Goal: Download file/media

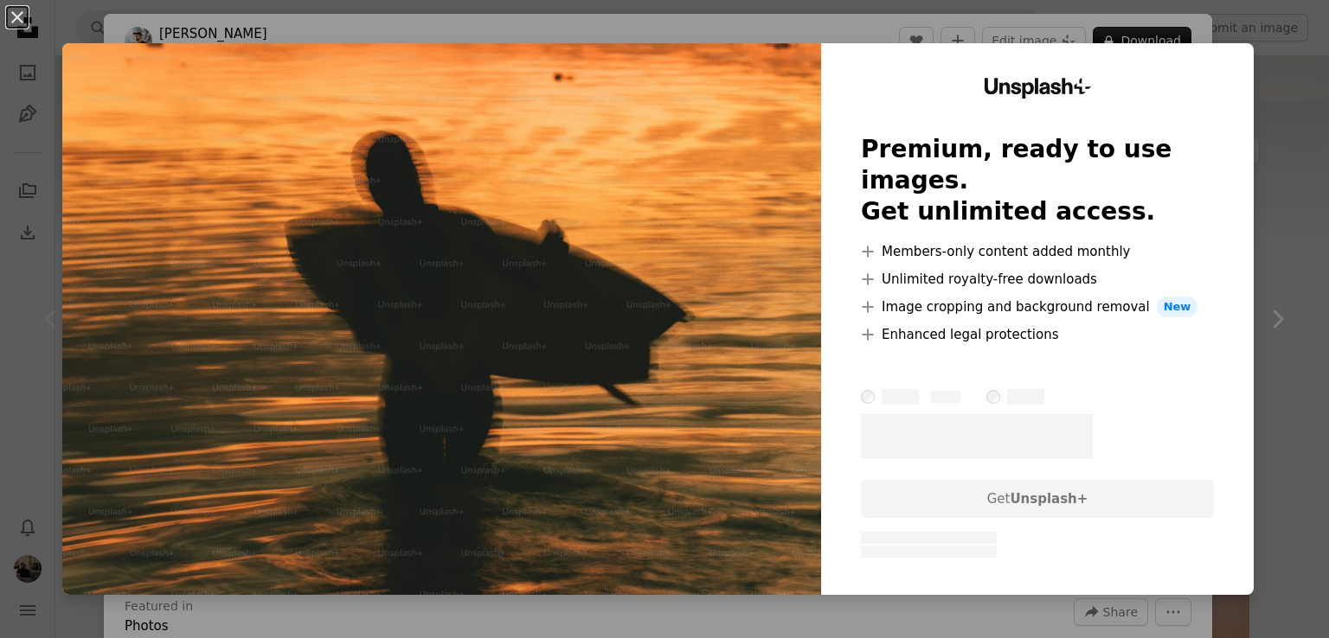
scroll to position [4635, 0]
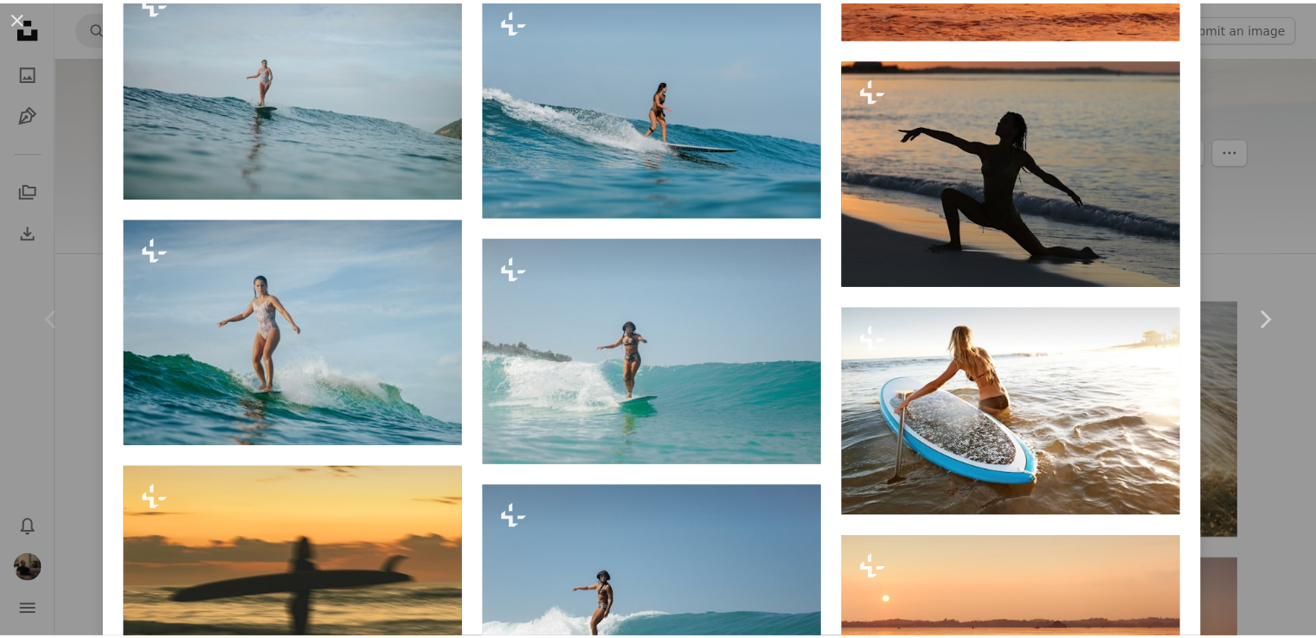
scroll to position [5673, 0]
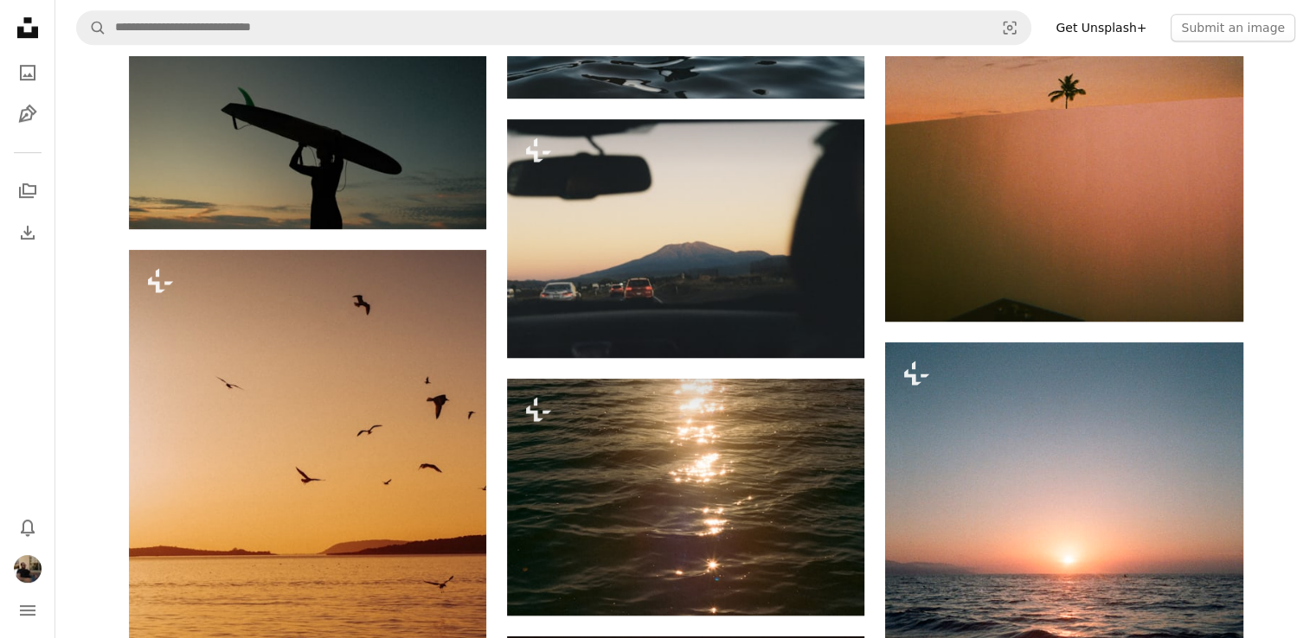
scroll to position [1038, 0]
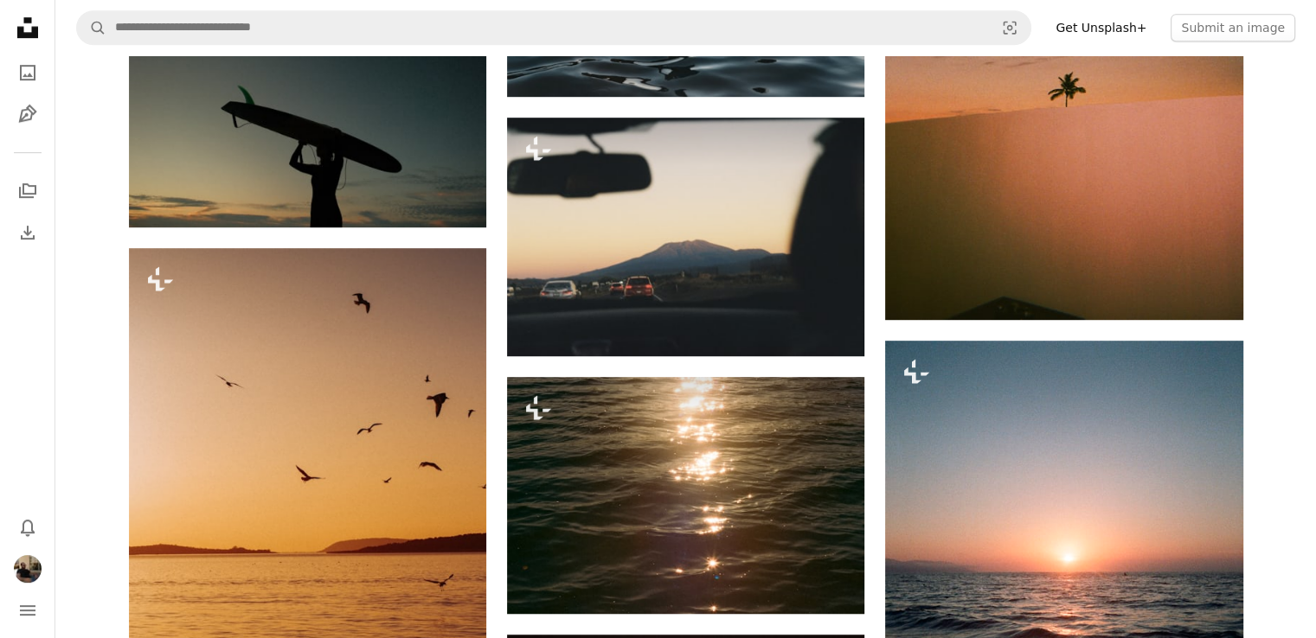
click at [42, 29] on icon "Unsplash logo Unsplash Home" at bounding box center [27, 27] width 35 height 35
click at [33, 32] on icon at bounding box center [27, 27] width 21 height 21
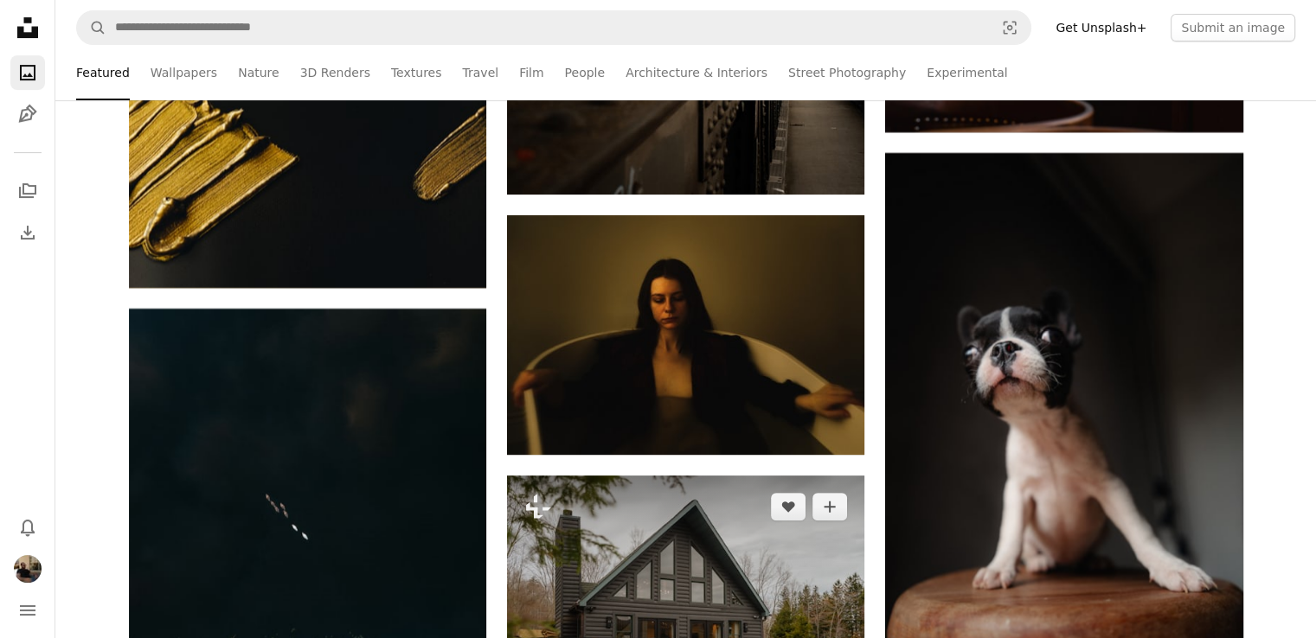
scroll to position [13926, 0]
